Goal: Information Seeking & Learning: Find specific fact

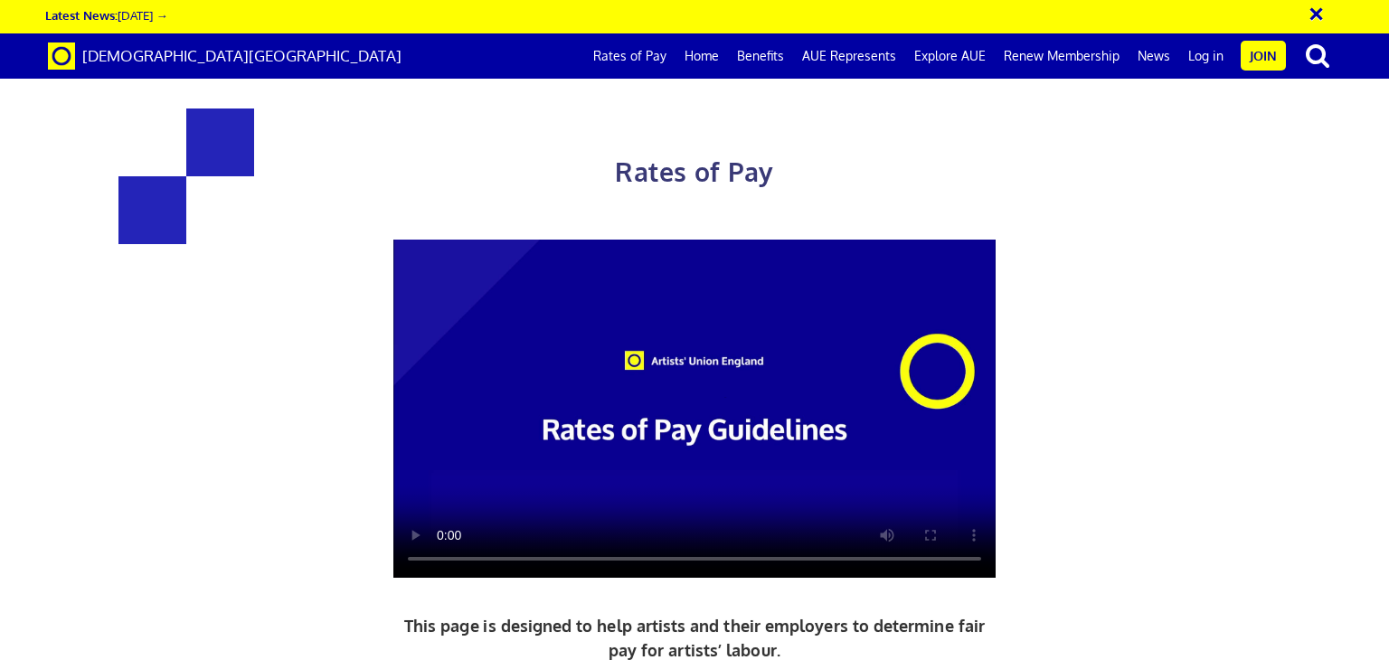
scroll to position [727, 0]
drag, startPoint x: 439, startPoint y: 246, endPoint x: 566, endPoint y: 389, distance: 191.5
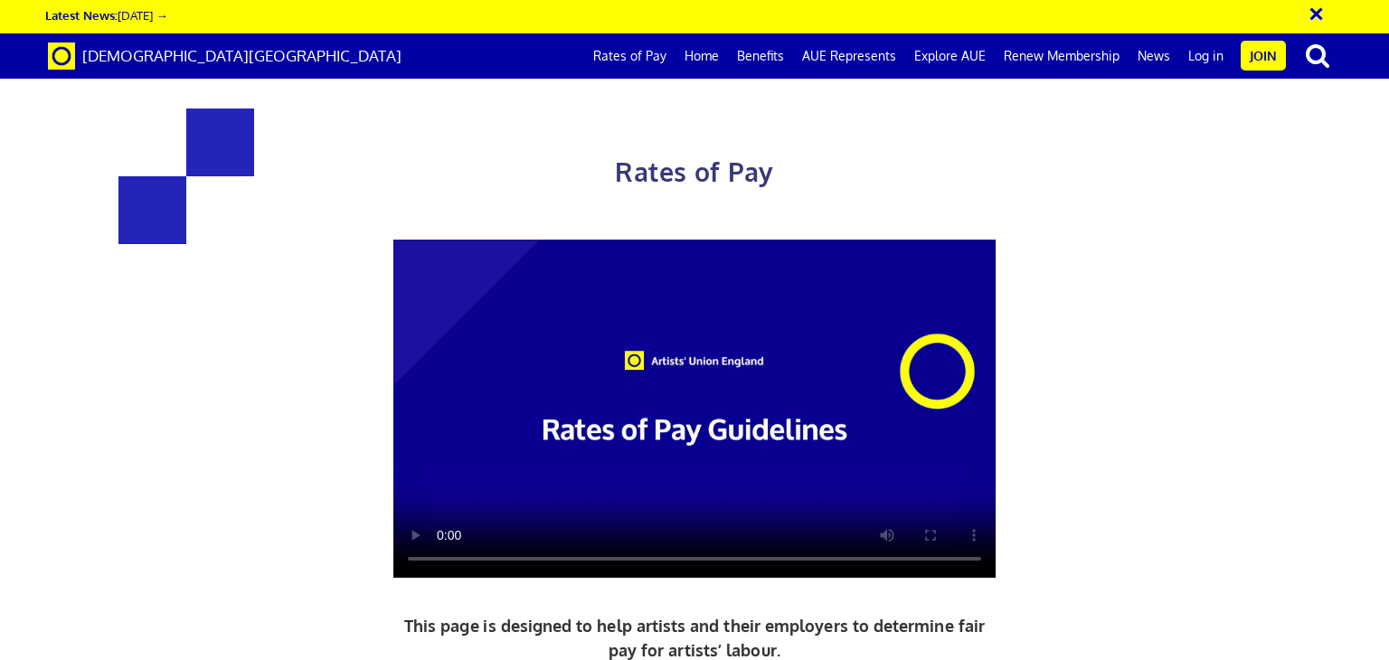
drag, startPoint x: 517, startPoint y: 345, endPoint x: 553, endPoint y: 302, distance: 56.5
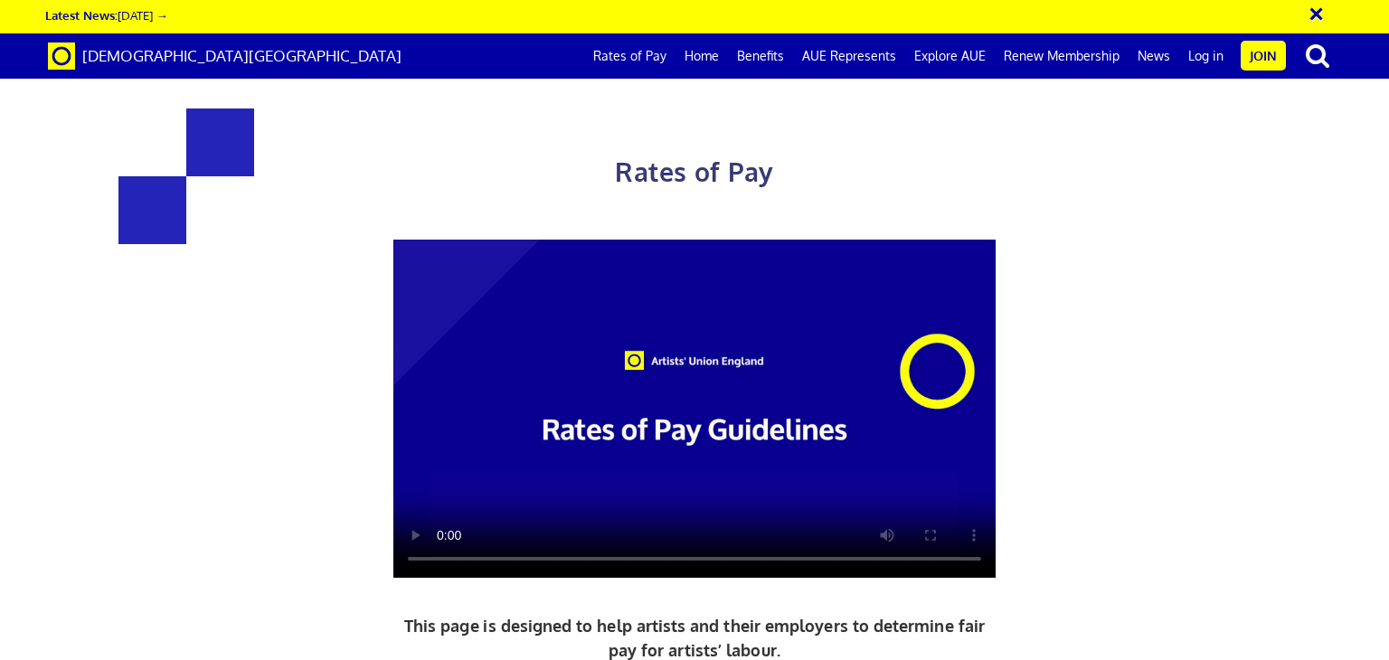
drag, startPoint x: 445, startPoint y: 288, endPoint x: 501, endPoint y: 315, distance: 61.9
drag, startPoint x: 501, startPoint y: 315, endPoint x: 390, endPoint y: 319, distance: 111.3
